Goal: Entertainment & Leisure: Browse casually

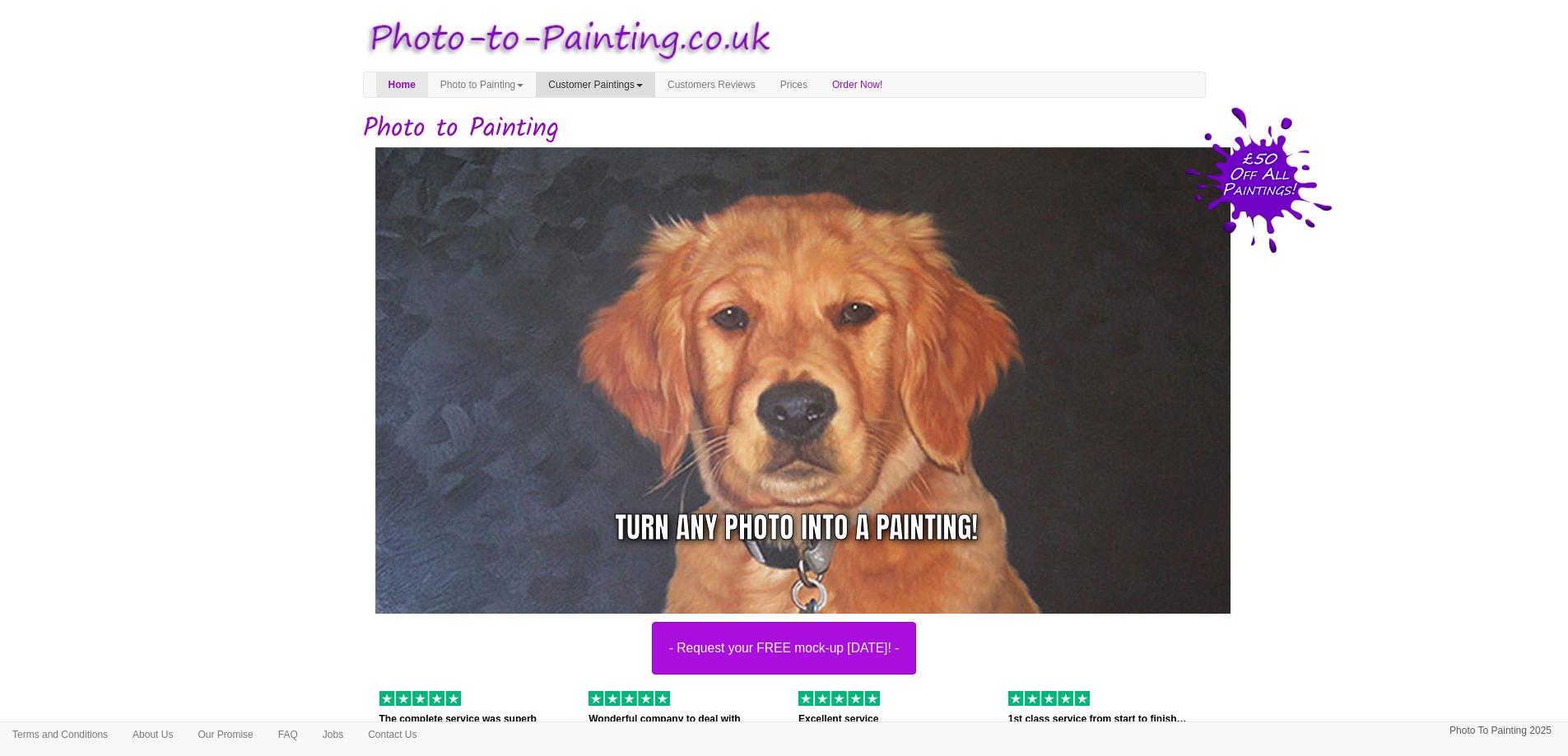
click at [608, 87] on link "Customer Paintings" at bounding box center [595, 85] width 120 height 25
click at [617, 131] on link "Painting of the Month" at bounding box center [601, 136] width 130 height 22
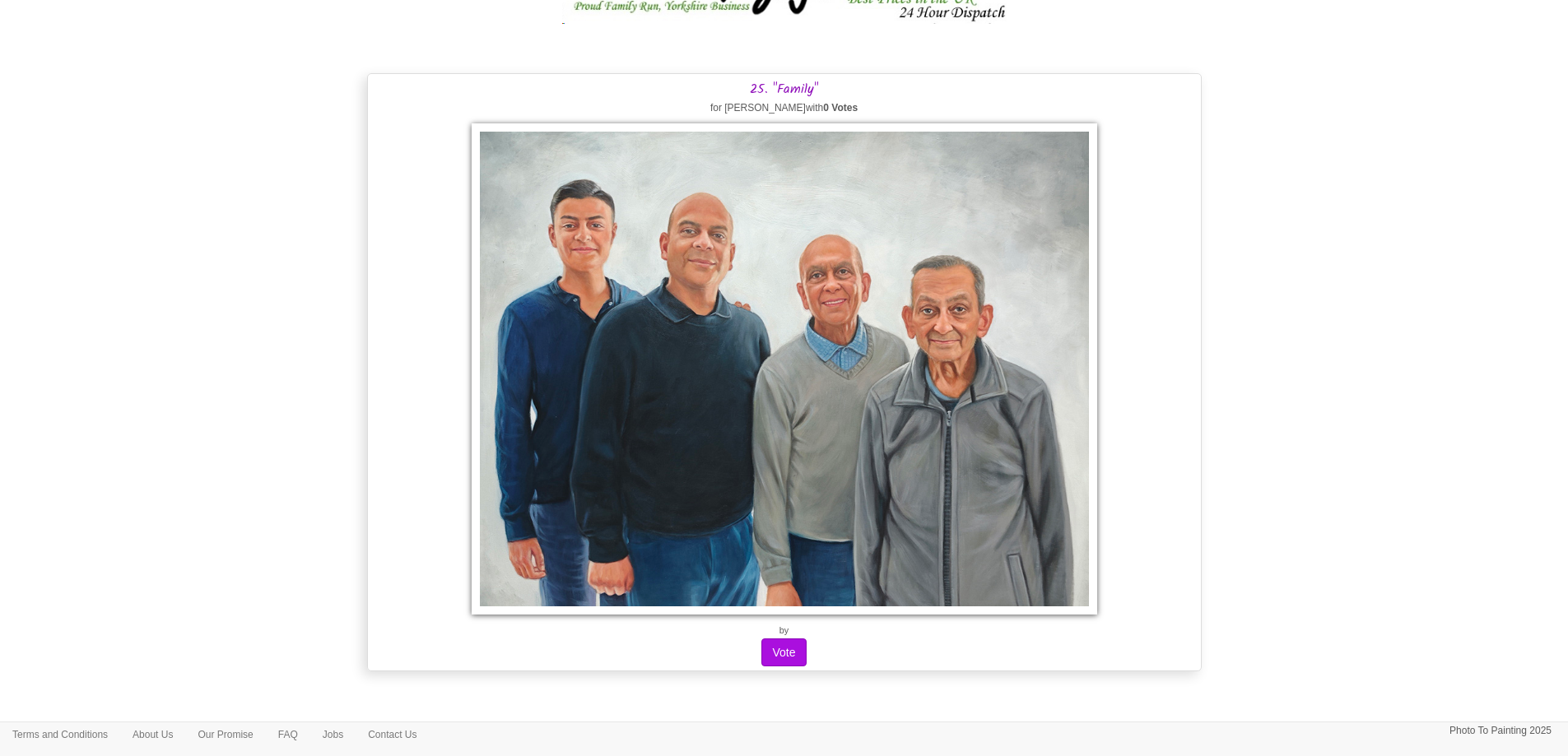
scroll to position [19724, 0]
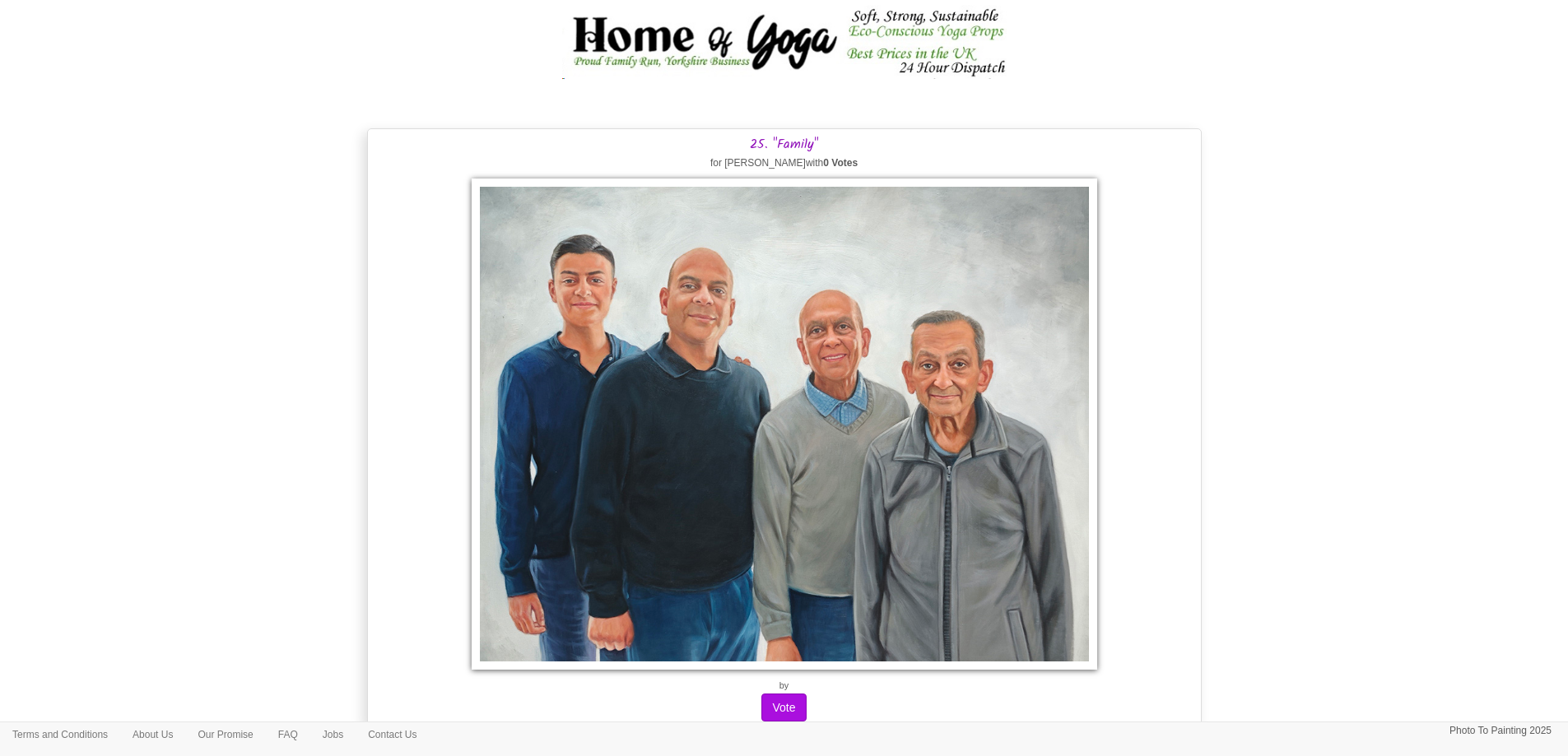
click at [392, 375] on div "25. "Family" for Sachita Patel with 0 Votes by Vote" at bounding box center [784, 428] width 834 height 598
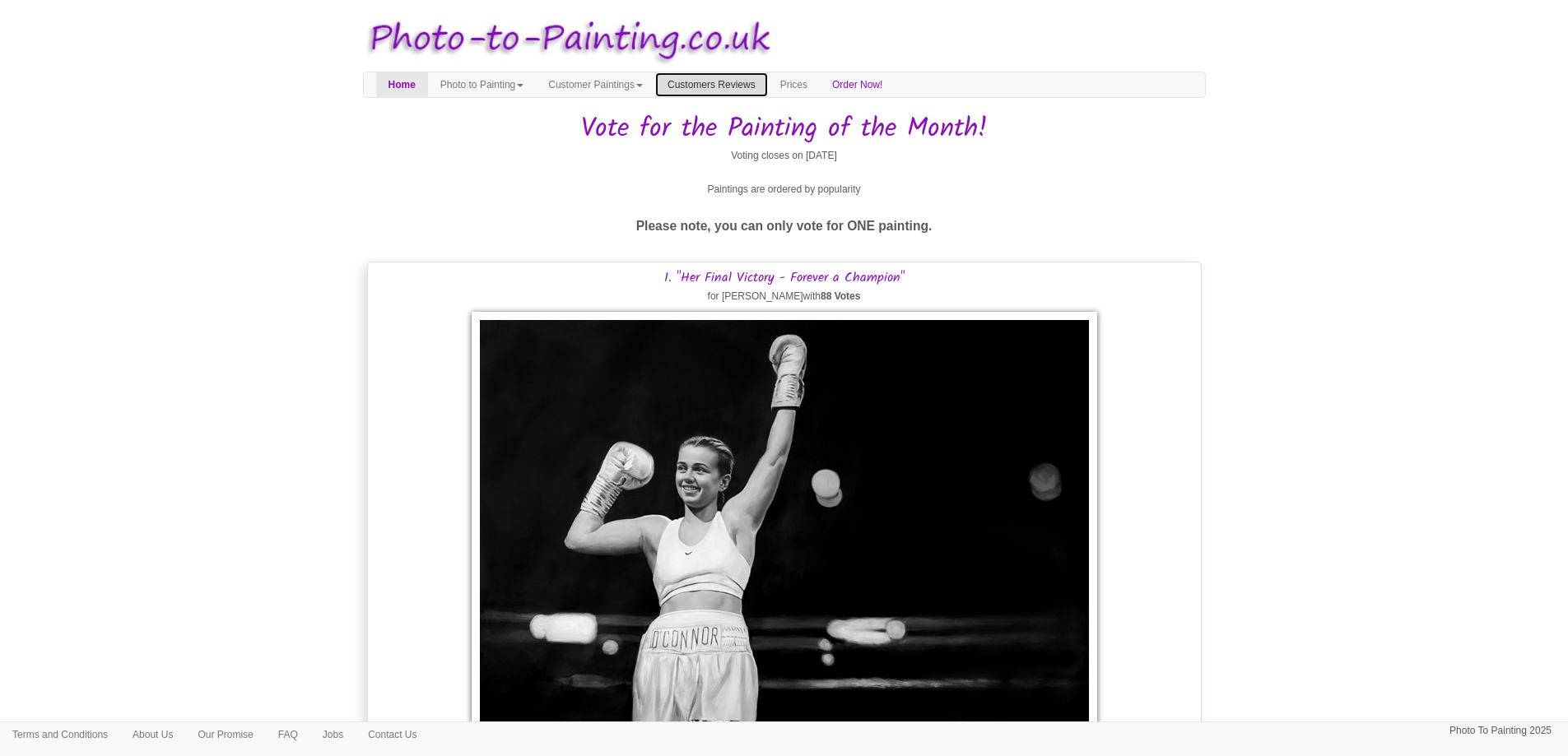
click at [756, 84] on link "Customers Reviews" at bounding box center [711, 85] width 113 height 25
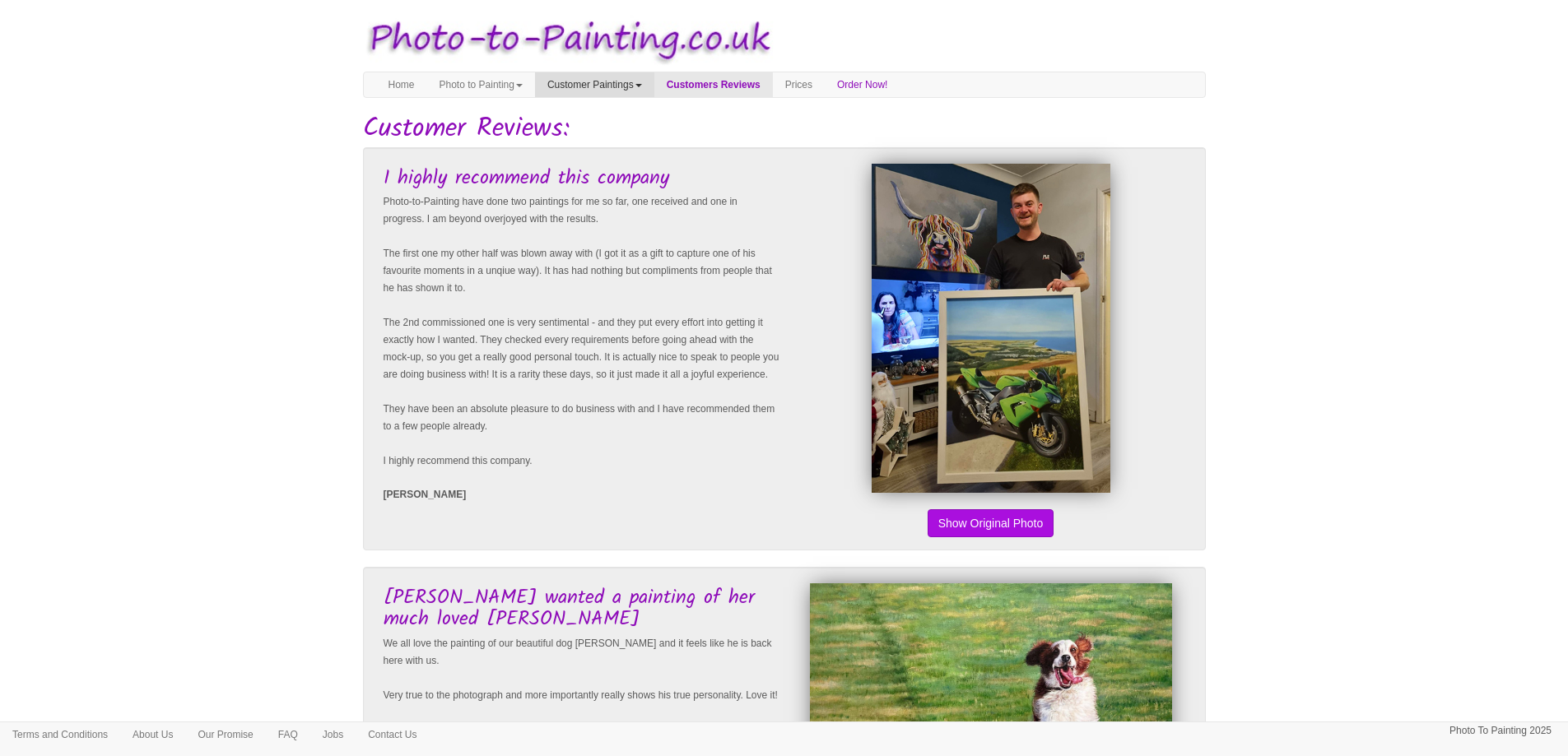
click at [622, 82] on link "Customer Paintings" at bounding box center [594, 85] width 120 height 25
click at [627, 160] on link "Paintings of the Year" at bounding box center [600, 158] width 130 height 22
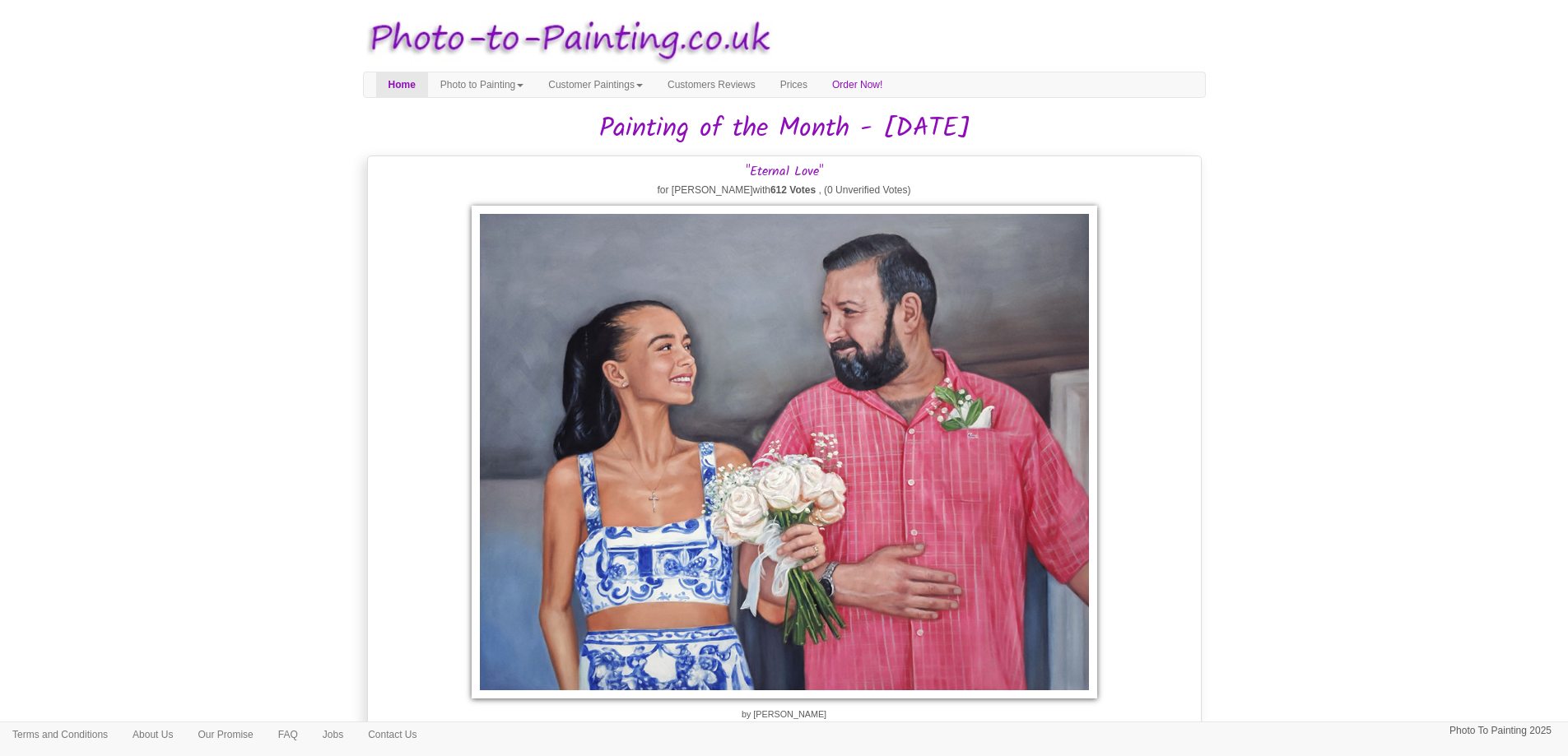
click at [622, 85] on link "Customer Paintings" at bounding box center [595, 85] width 120 height 25
click at [618, 143] on link "Painting of the Month" at bounding box center [601, 136] width 130 height 22
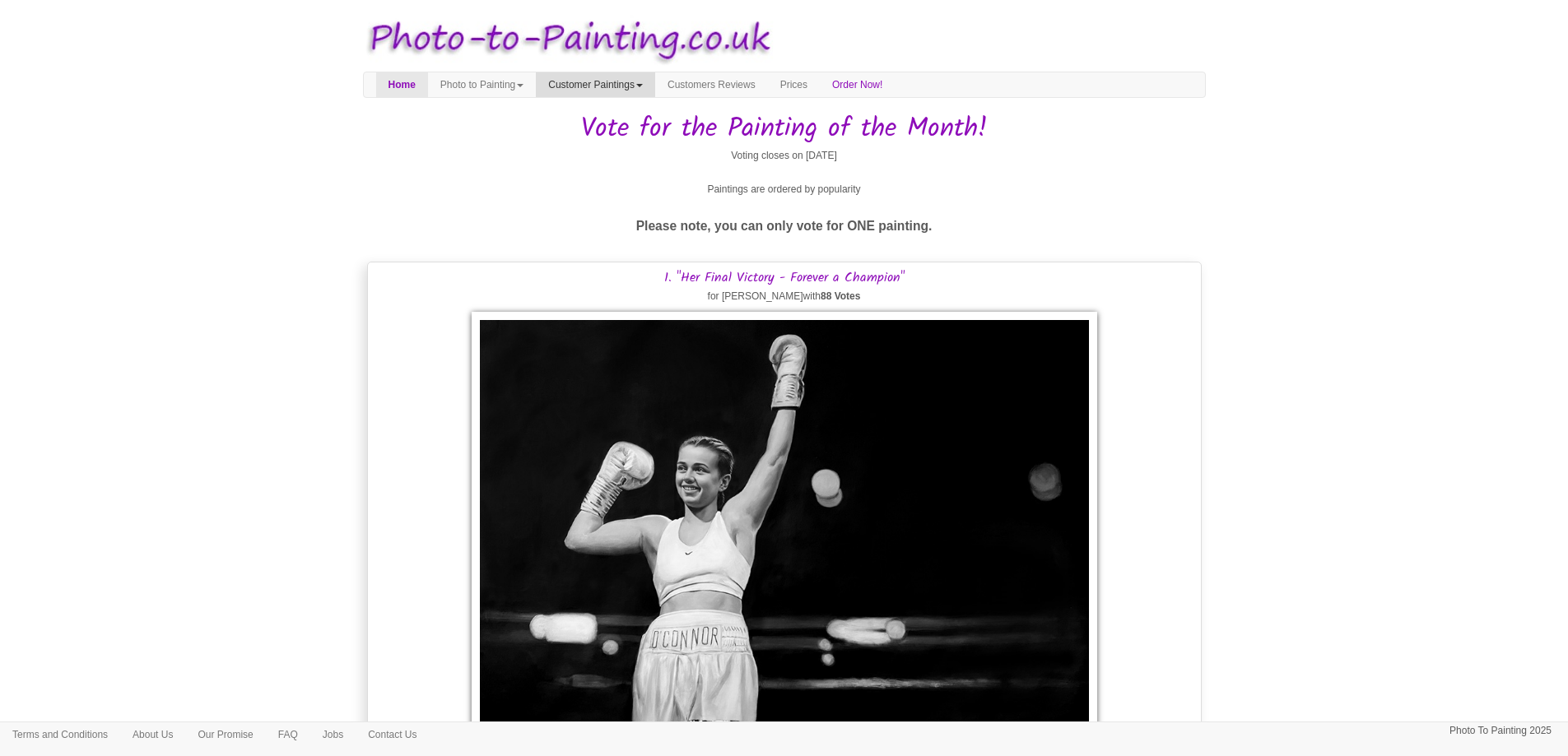
click at [613, 85] on link "Customer Paintings" at bounding box center [595, 85] width 120 height 25
click at [608, 159] on link "Paintings of the Year" at bounding box center [601, 158] width 130 height 22
